Goal: Information Seeking & Learning: Learn about a topic

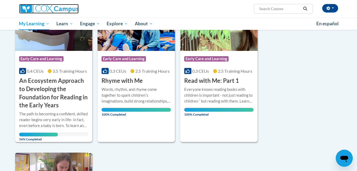
scroll to position [100, 0]
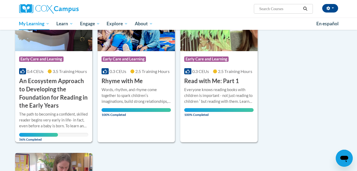
click at [65, 62] on div "Course Category: Early Care and Learning" at bounding box center [53, 60] width 69 height 12
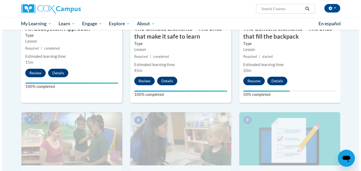
scroll to position [333, 0]
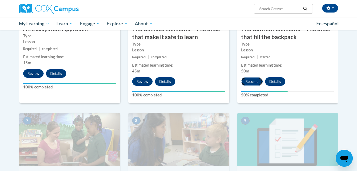
click at [257, 81] on button "Resume" at bounding box center [252, 81] width 22 height 8
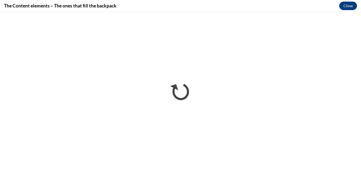
scroll to position [0, 0]
